Goal: Task Accomplishment & Management: Use online tool/utility

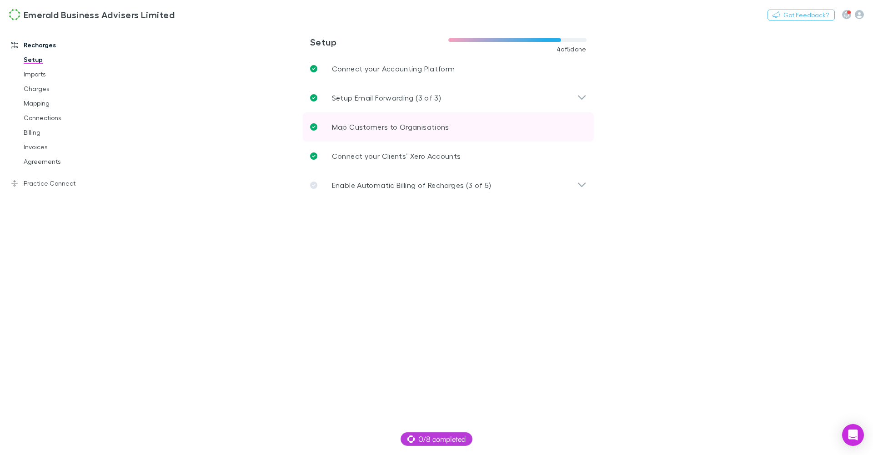
click at [416, 127] on p "Map Customers to Organisations" at bounding box center [390, 126] width 117 height 11
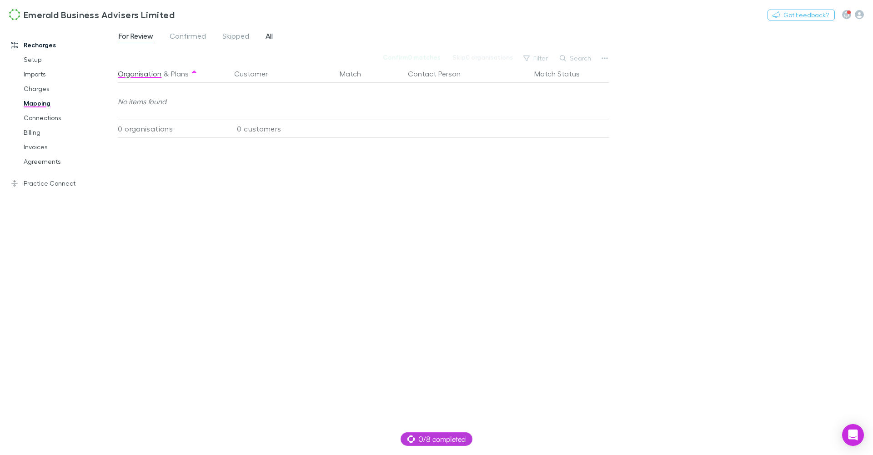
click at [274, 34] on link "All" at bounding box center [269, 37] width 9 height 15
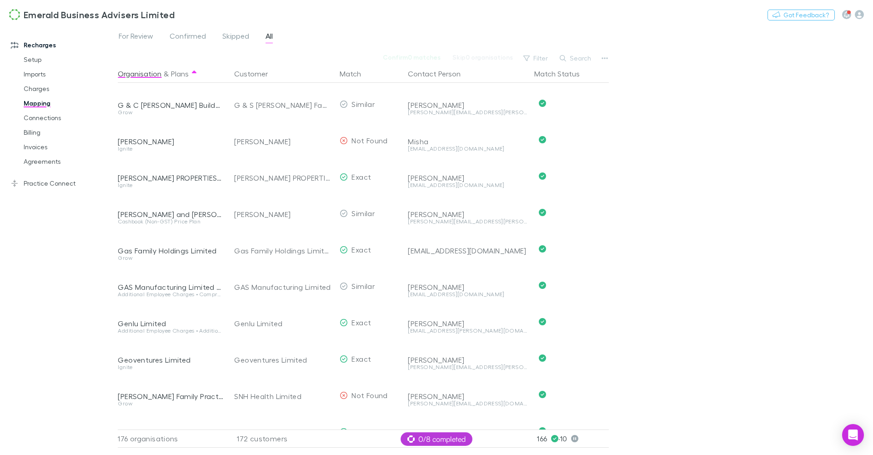
scroll to position [1857, 0]
